Goal: Task Accomplishment & Management: Manage account settings

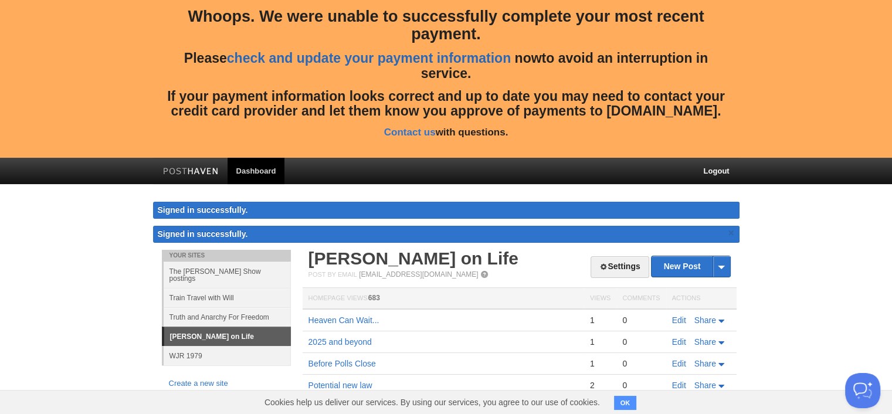
click at [375, 60] on link "check and update your payment information" at bounding box center [369, 57] width 284 height 15
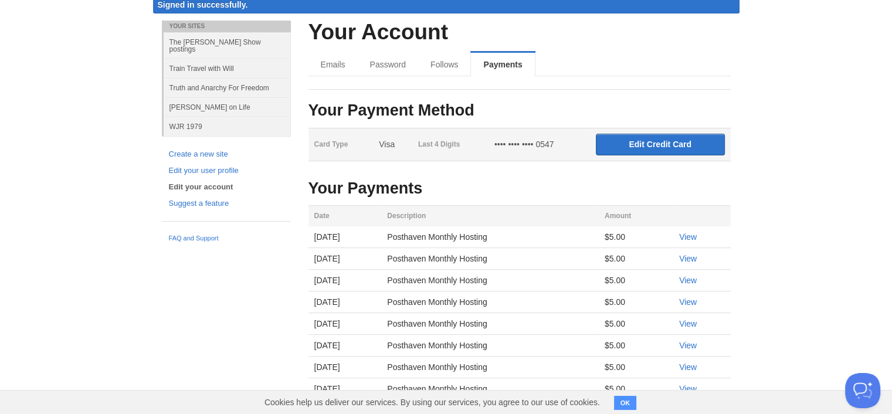
scroll to position [235, 0]
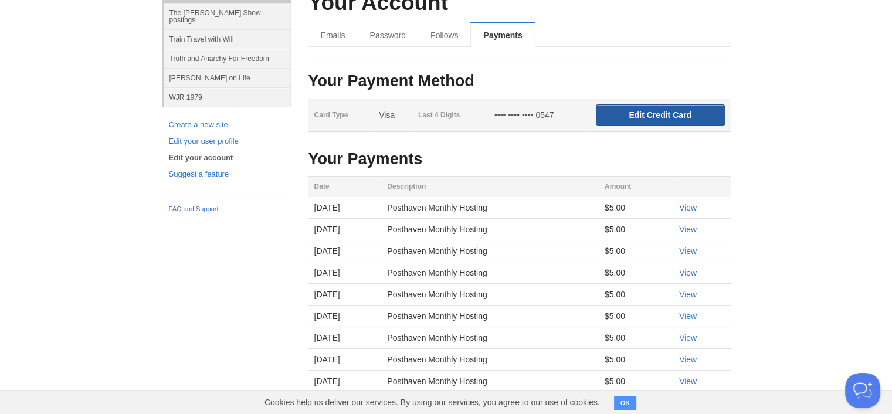
click at [642, 115] on input "Edit Credit Card" at bounding box center [660, 115] width 129 height 22
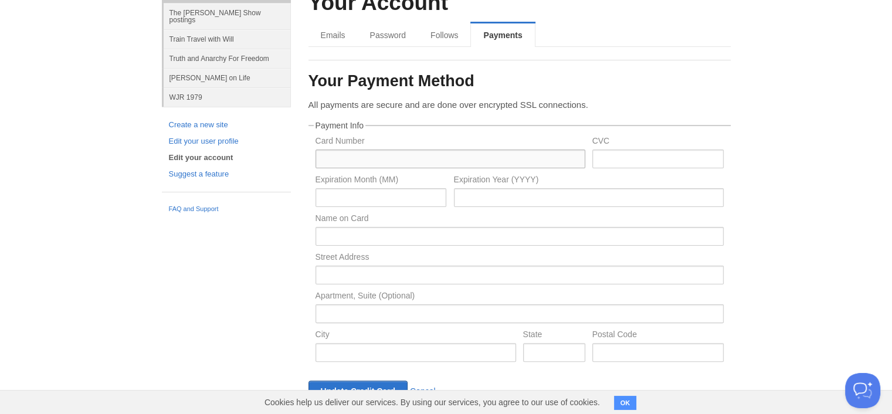
click at [453, 154] on input "text" at bounding box center [451, 159] width 270 height 19
type input "[CREDIT_CARD_NUMBER]"
type input "456"
type input "02"
type input "2030"
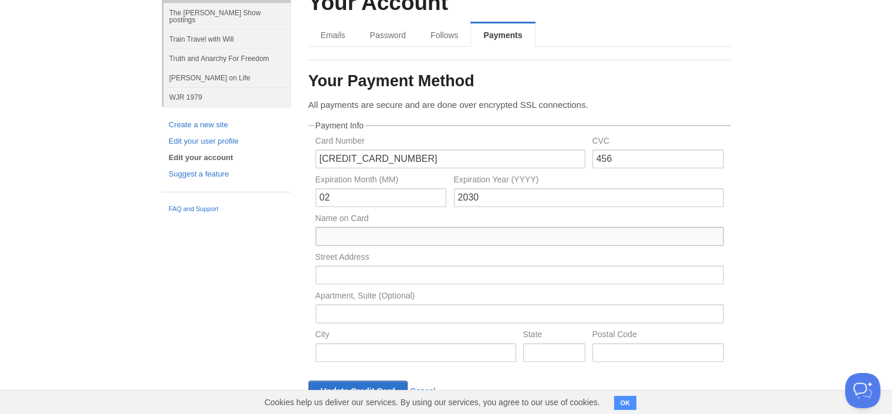
type input "[PERSON_NAME]"
click at [446, 274] on input "text" at bounding box center [520, 275] width 408 height 19
type input "[STREET_ADDRESS][PERSON_NAME]"
type input "Dos Palos"
type input "CA"
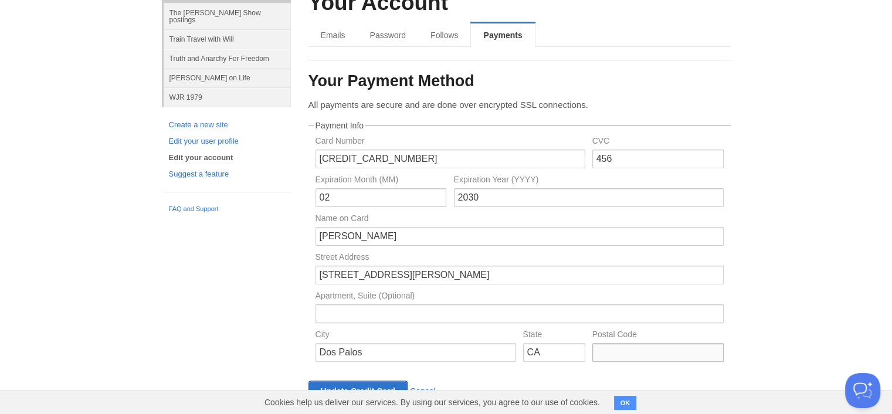
type input "93620"
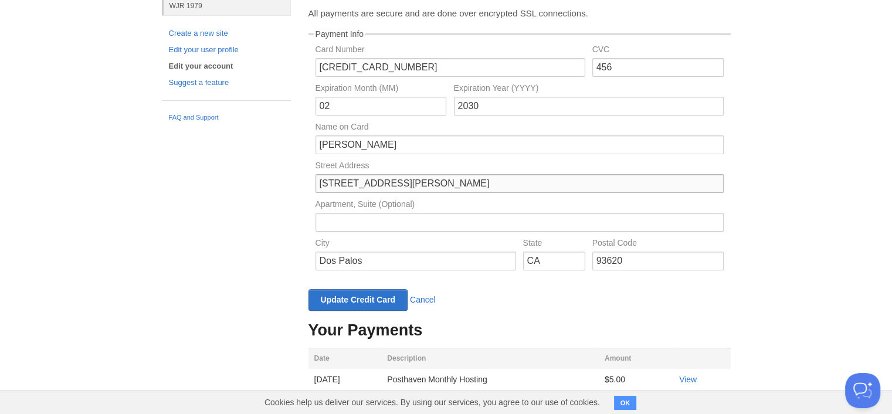
scroll to position [352, 0]
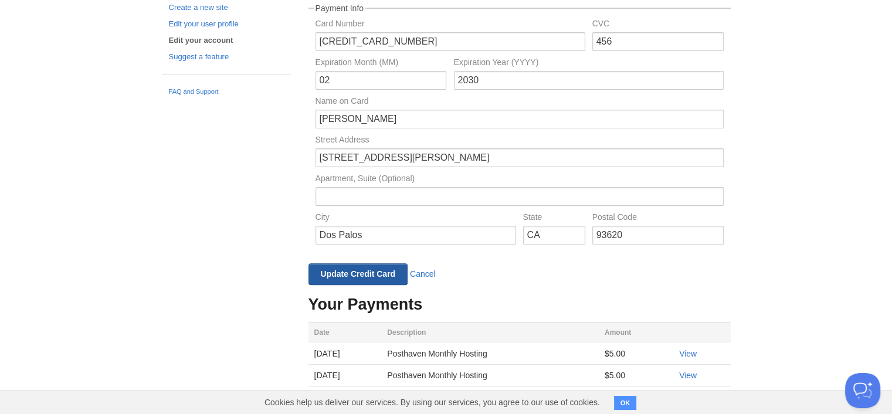
click at [373, 277] on input "Update Credit Card" at bounding box center [358, 274] width 100 height 22
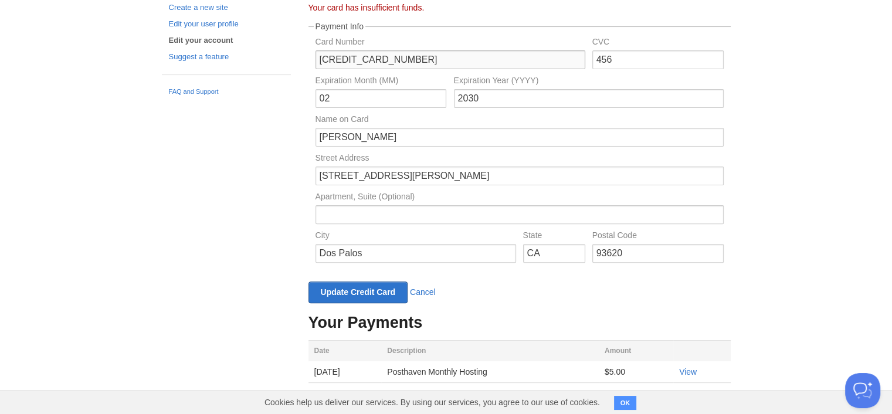
click at [436, 60] on input "[CREDIT_CARD_NUMBER]" at bounding box center [451, 59] width 270 height 19
type input "[CREDIT_CARD_NUMBER]"
click at [454, 61] on input "[CREDIT_CARD_NUMBER]" at bounding box center [451, 59] width 270 height 19
type input "588"
type input "08"
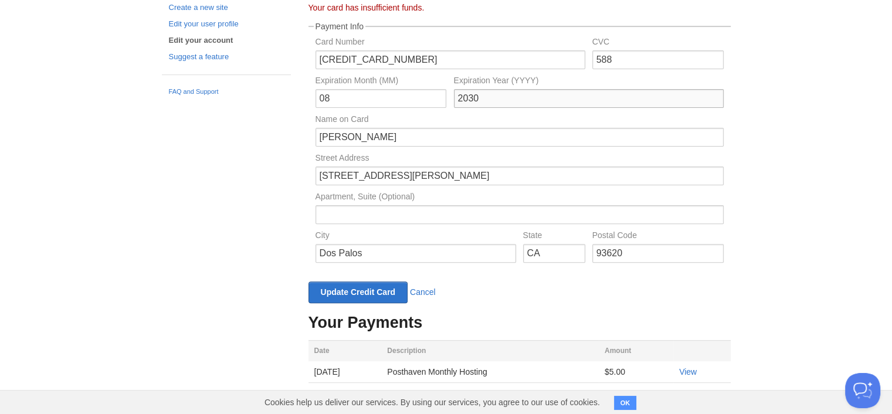
type input "28"
click at [362, 291] on input "Update Credit Card" at bounding box center [358, 293] width 100 height 22
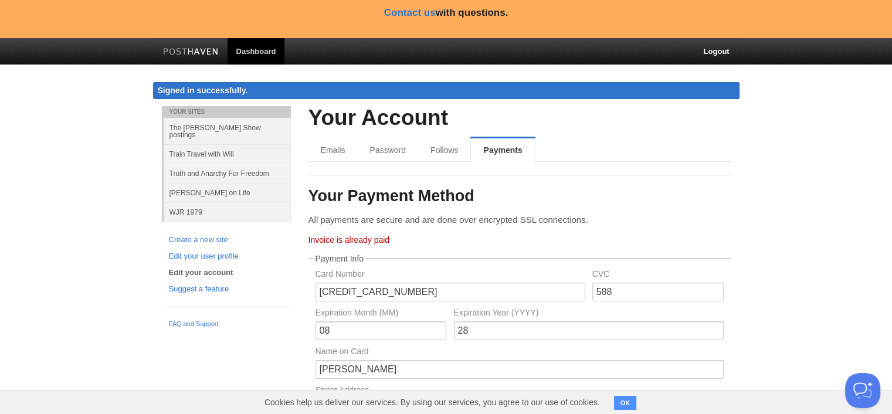
scroll to position [0, 0]
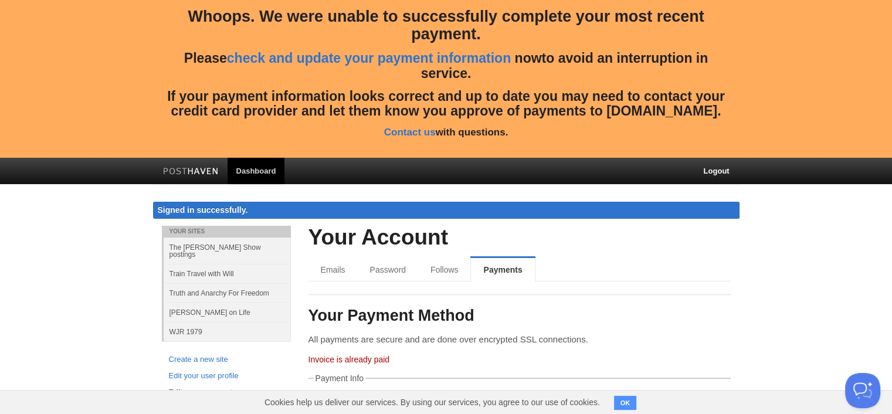
click at [260, 173] on link "Dashboard" at bounding box center [256, 171] width 57 height 26
